Goal: Task Accomplishment & Management: Manage account settings

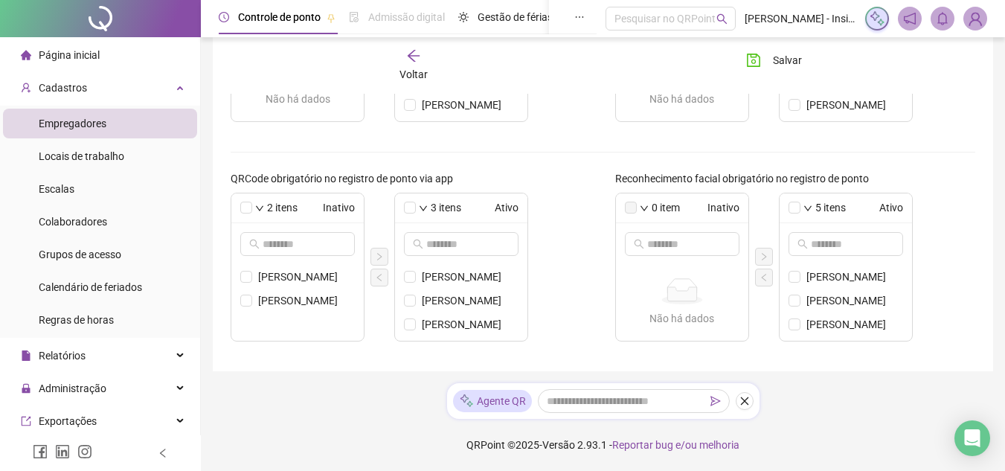
scroll to position [223, 0]
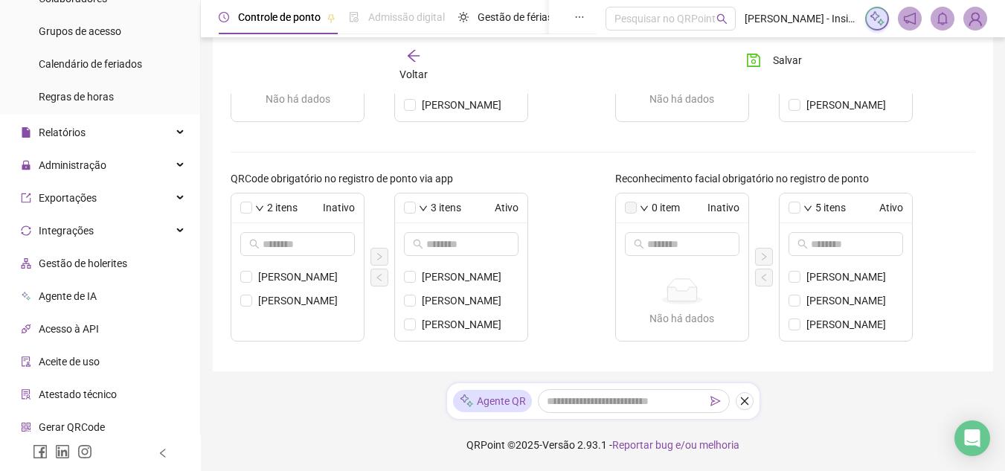
click at [974, 19] on img at bounding box center [975, 18] width 22 height 22
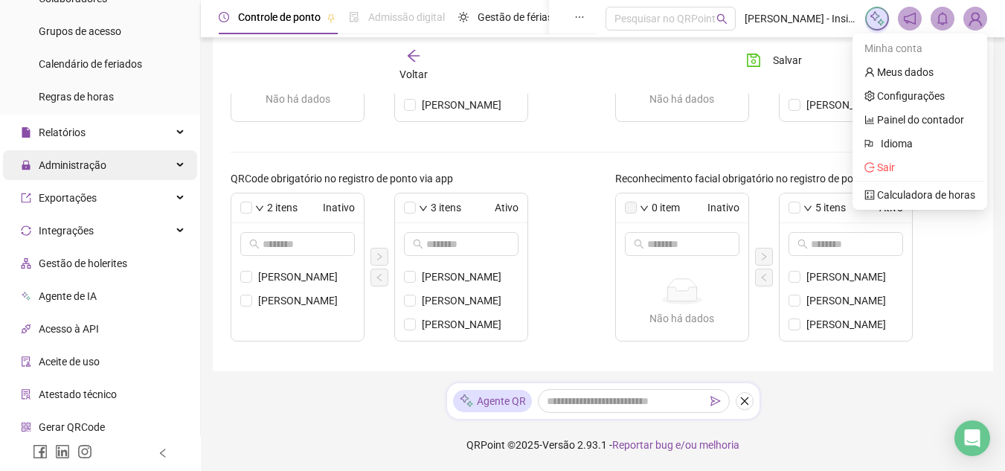
click at [178, 165] on icon at bounding box center [181, 165] width 7 height 0
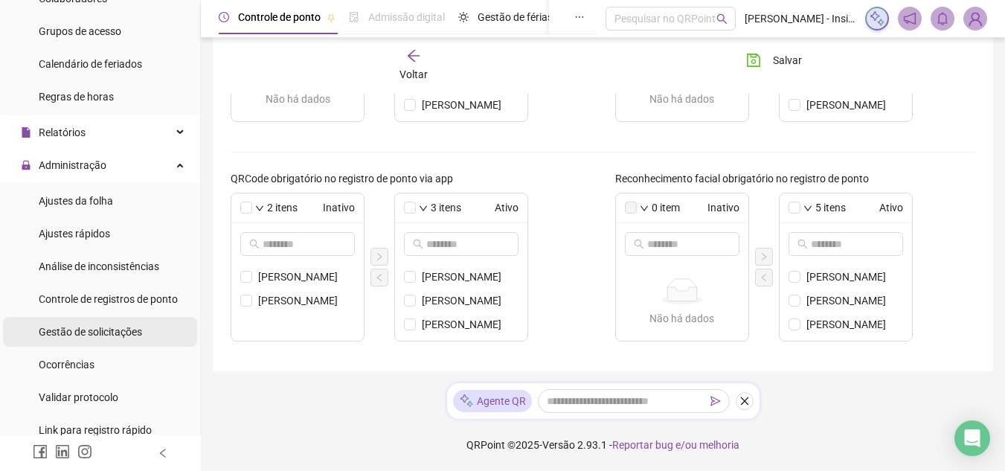
click at [97, 330] on span "Gestão de solicitações" at bounding box center [90, 332] width 103 height 12
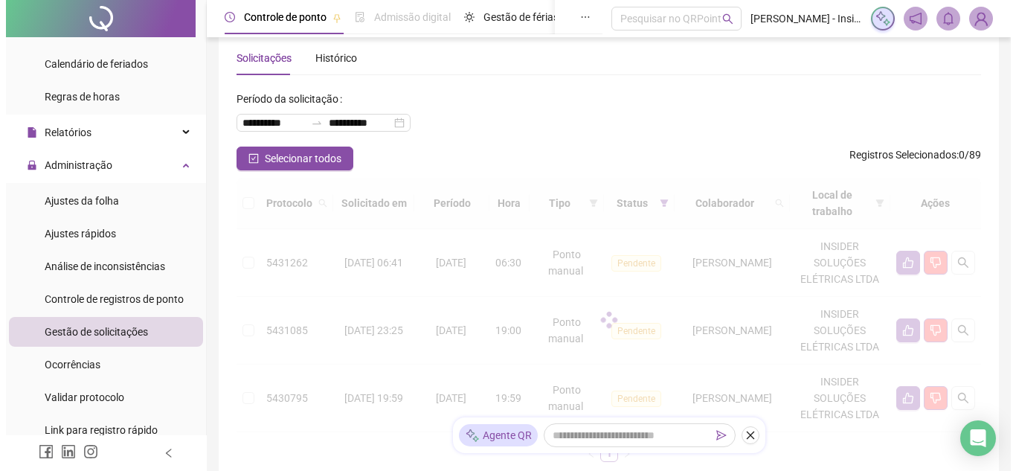
scroll to position [196, 0]
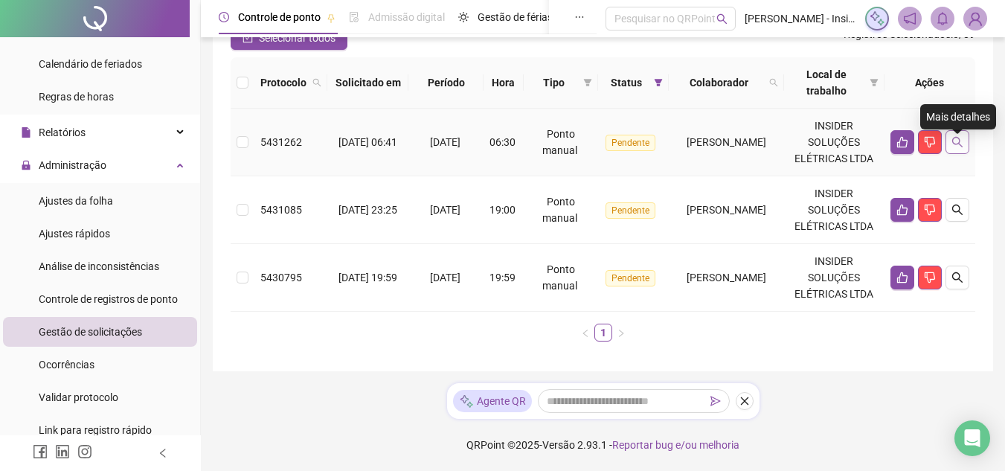
click at [955, 136] on icon "search" at bounding box center [957, 142] width 12 height 12
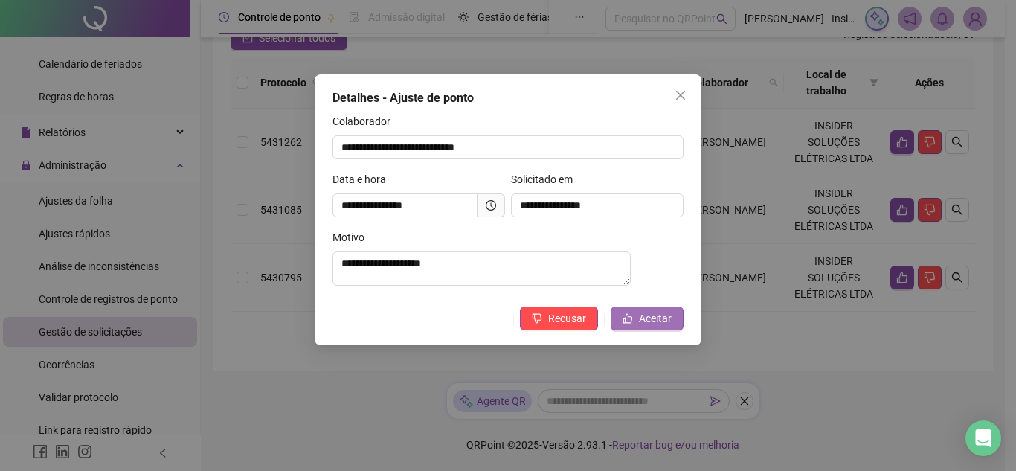
click at [668, 323] on span "Aceitar" at bounding box center [655, 318] width 33 height 16
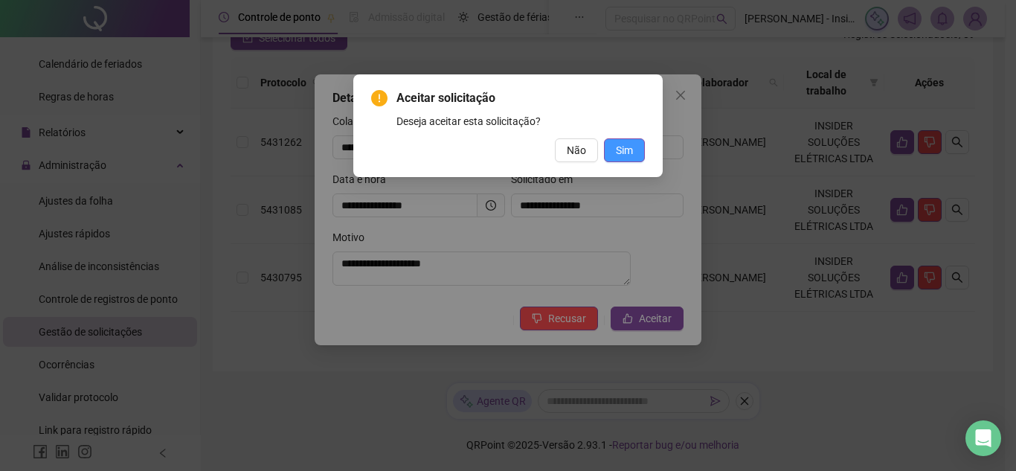
click at [625, 153] on span "Sim" at bounding box center [624, 150] width 17 height 16
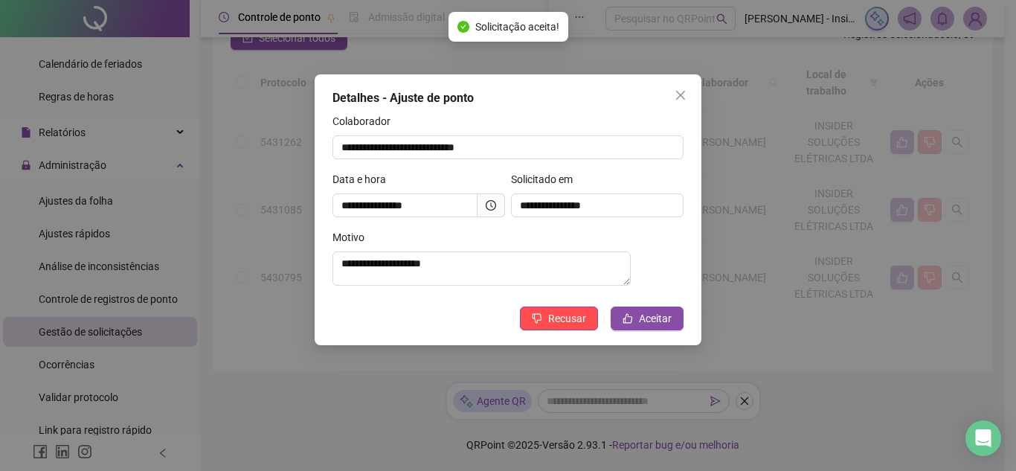
scroll to position [112, 0]
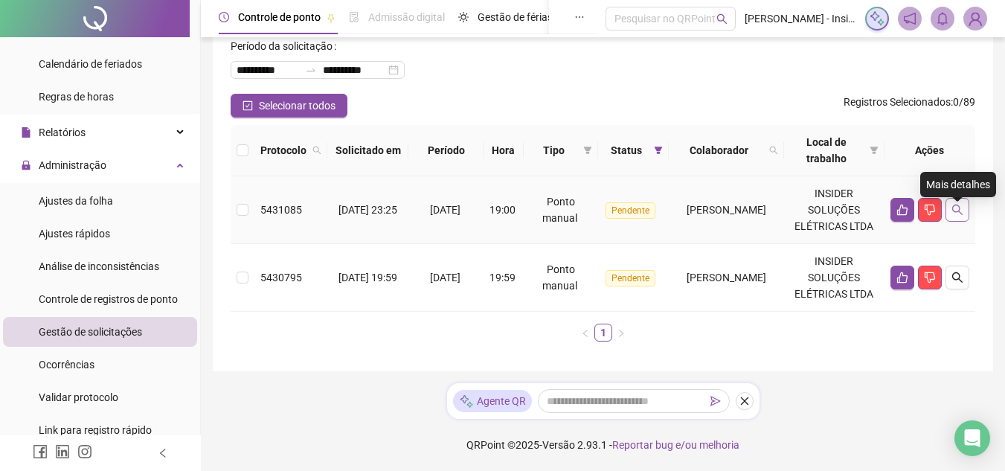
click at [957, 204] on icon "search" at bounding box center [957, 210] width 12 height 12
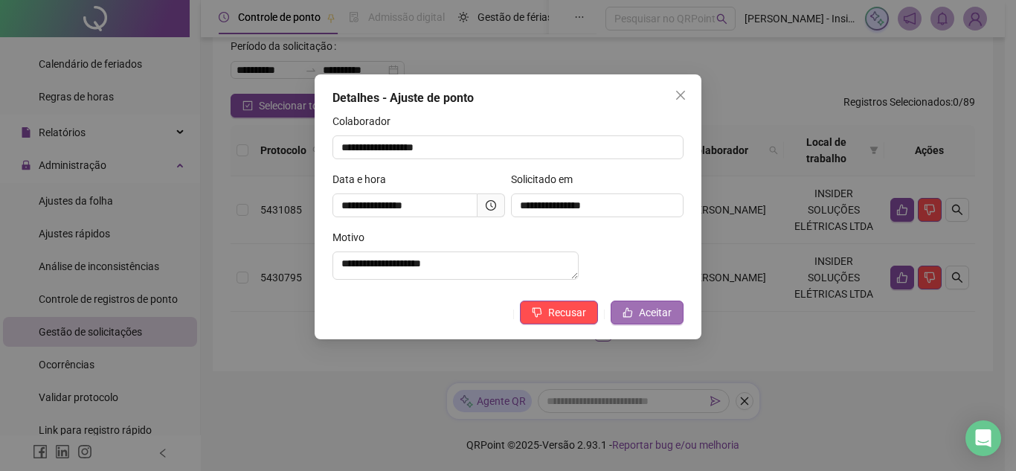
click at [658, 320] on span "Aceitar" at bounding box center [655, 312] width 33 height 16
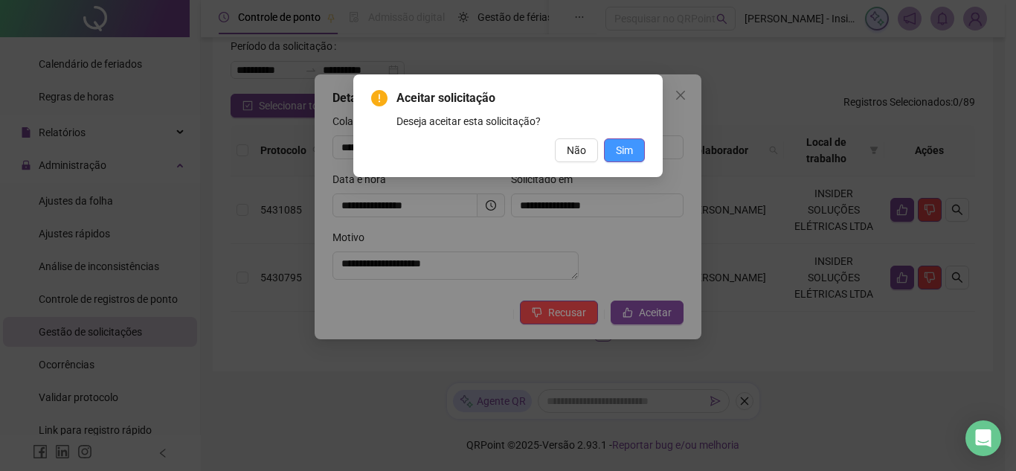
click at [630, 152] on span "Sim" at bounding box center [624, 150] width 17 height 16
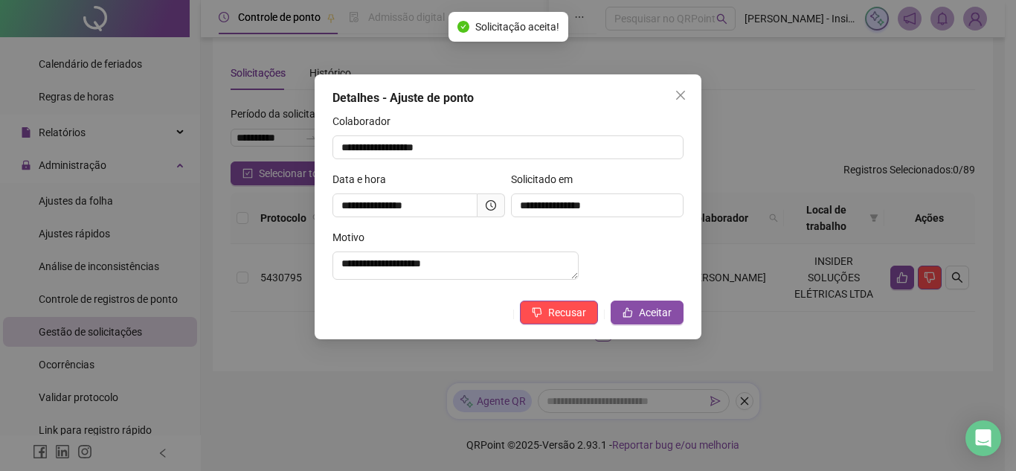
scroll to position [28, 0]
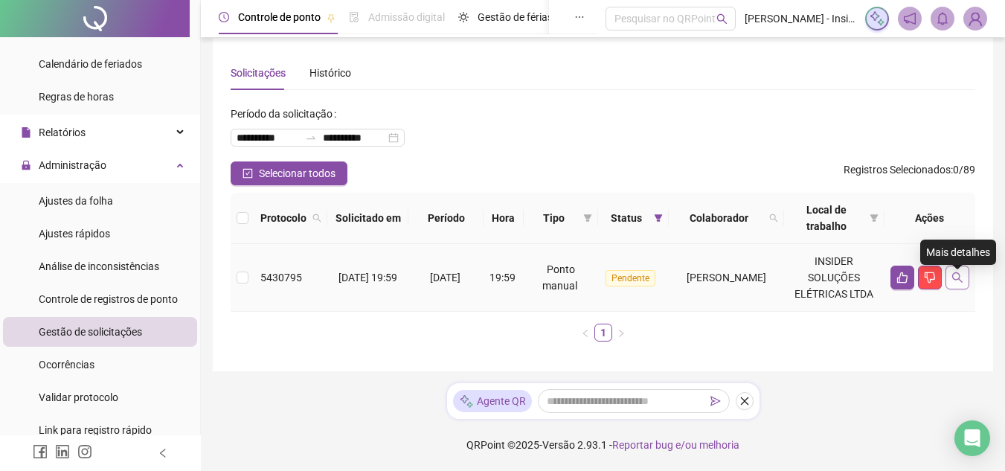
click at [957, 271] on icon "search" at bounding box center [957, 277] width 12 height 12
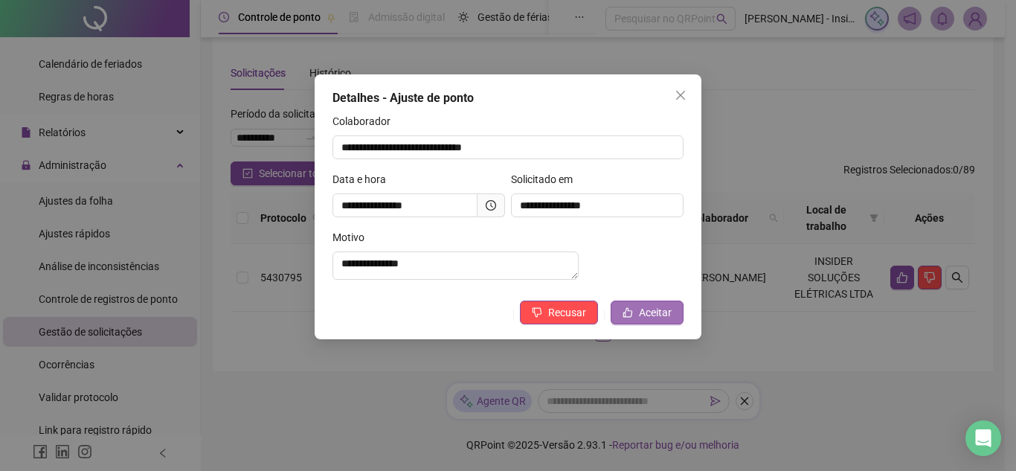
click at [656, 320] on span "Aceitar" at bounding box center [655, 312] width 33 height 16
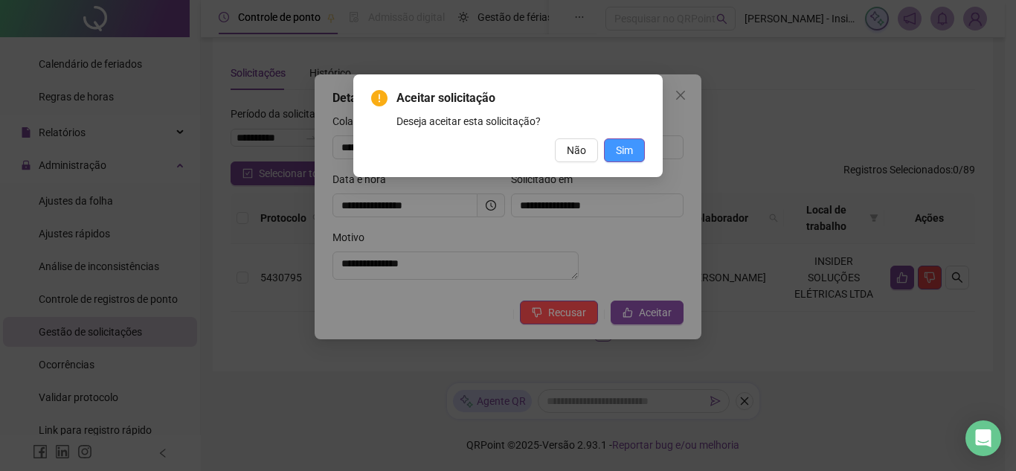
click at [628, 152] on span "Sim" at bounding box center [624, 150] width 17 height 16
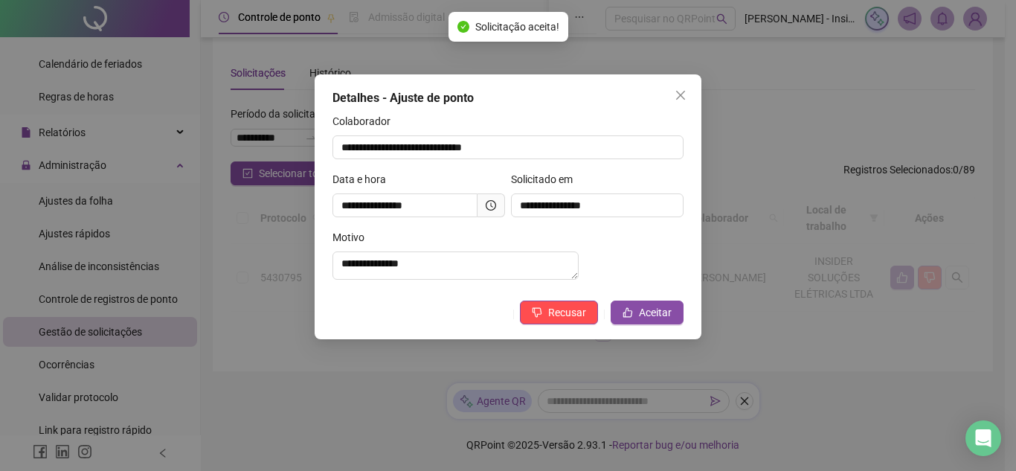
scroll to position [26, 0]
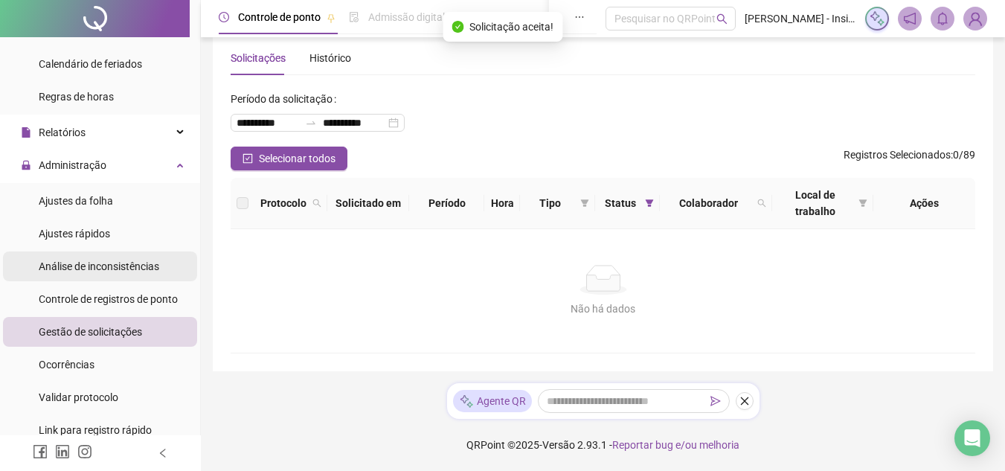
click at [120, 266] on span "Análise de inconsistências" at bounding box center [99, 266] width 120 height 12
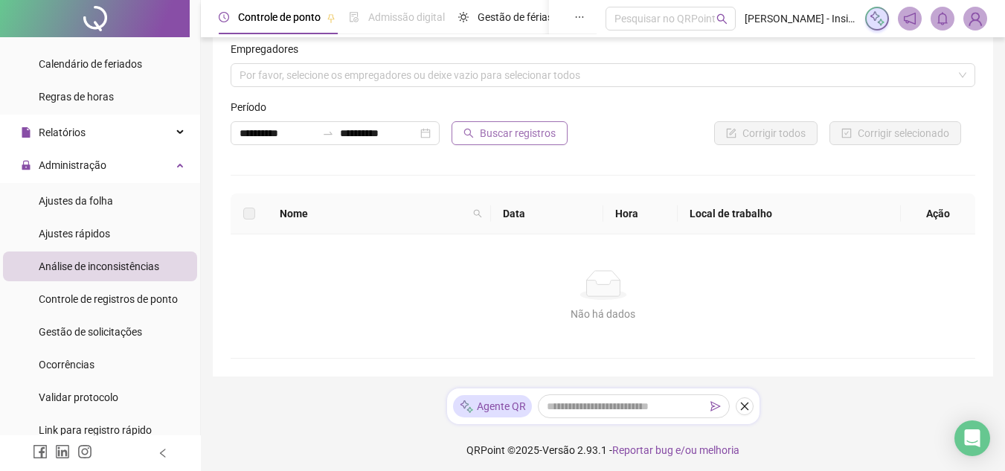
click at [531, 127] on span "Buscar registros" at bounding box center [518, 133] width 76 height 16
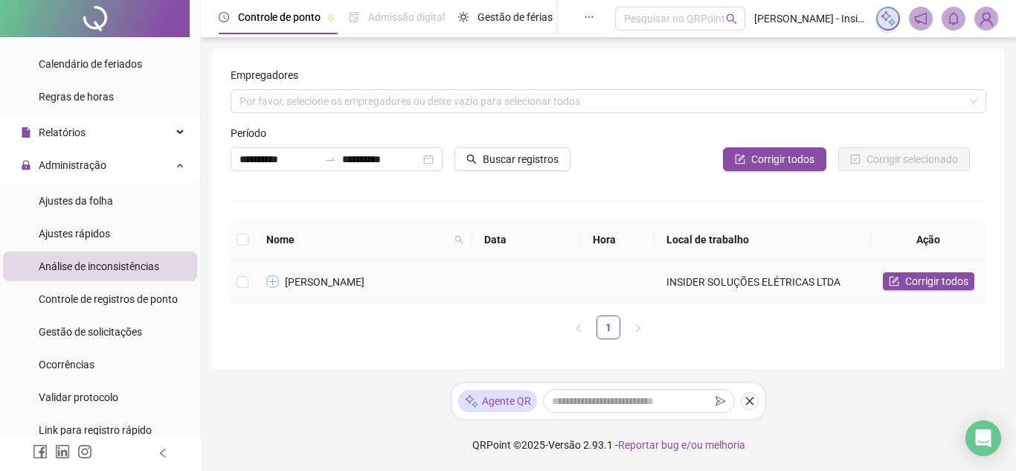
click at [275, 278] on button "Expandir linha" at bounding box center [273, 282] width 12 height 12
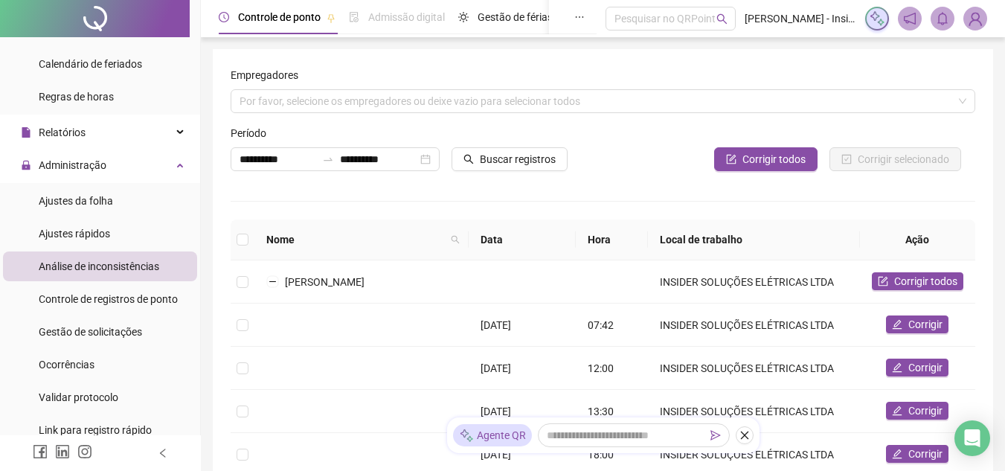
click at [977, 17] on img at bounding box center [975, 18] width 22 height 22
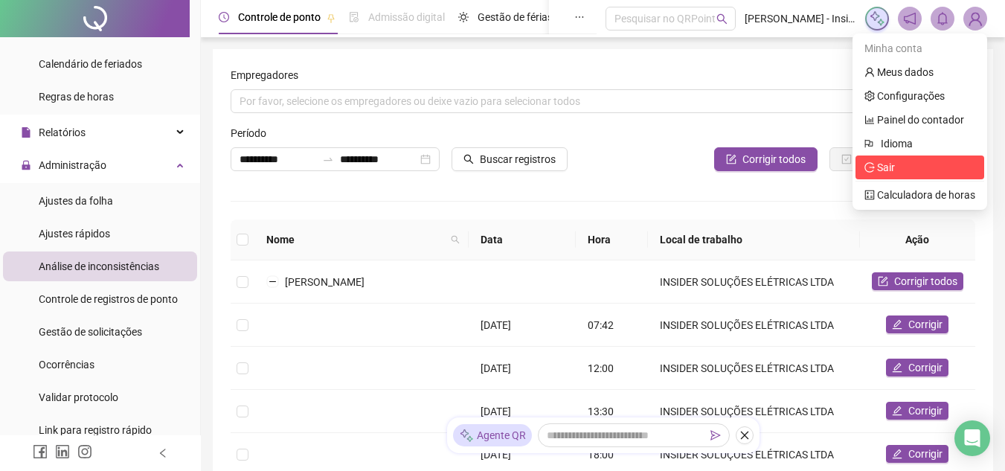
click at [879, 171] on span "Sair" at bounding box center [886, 167] width 18 height 12
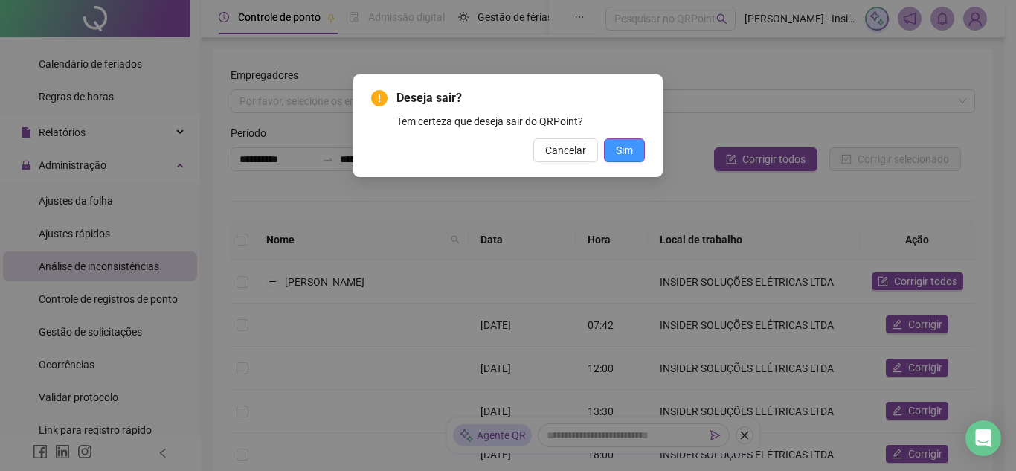
click at [626, 145] on span "Sim" at bounding box center [624, 150] width 17 height 16
